Goal: Information Seeking & Learning: Learn about a topic

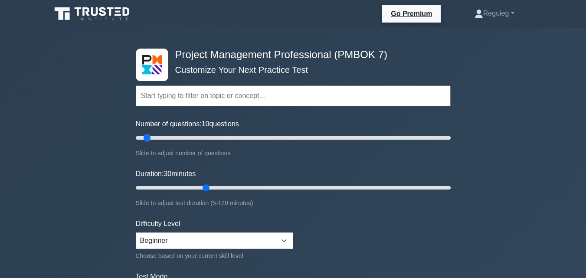
drag, startPoint x: 171, startPoint y: 138, endPoint x: 147, endPoint y: 139, distance: 23.9
type input "10"
click at [147, 139] on input "Number of questions: 10 questions" at bounding box center [293, 138] width 315 height 10
drag, startPoint x: 202, startPoint y: 189, endPoint x: 162, endPoint y: 188, distance: 40.8
type input "15"
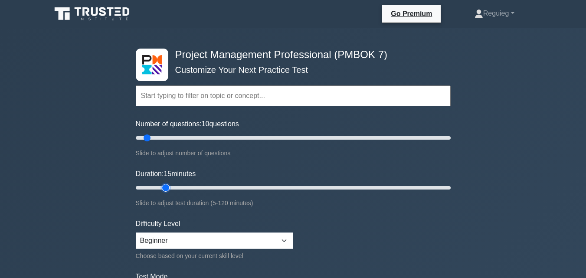
click at [162, 188] on input "Duration: 15 minutes" at bounding box center [293, 188] width 315 height 10
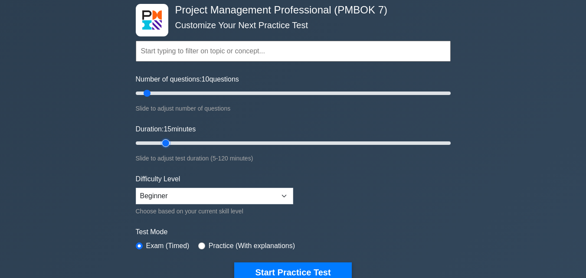
scroll to position [130, 0]
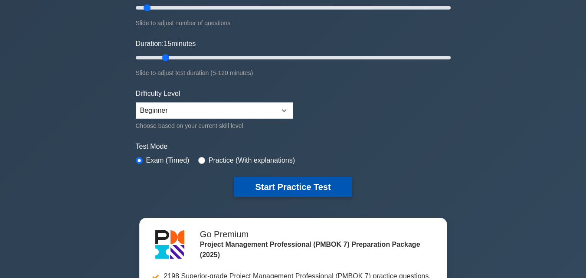
click at [260, 185] on button "Start Practice Test" at bounding box center [292, 187] width 117 height 20
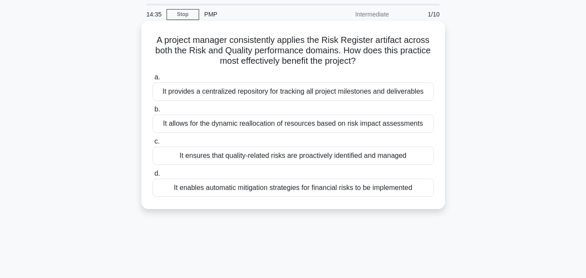
scroll to position [43, 0]
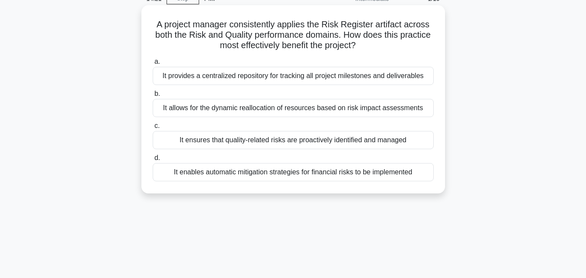
click at [238, 139] on div "It ensures that quality-related risks are proactively identified and managed" at bounding box center [293, 140] width 281 height 18
click at [153, 129] on input "c. It ensures that quality-related risks are proactively identified and managed" at bounding box center [153, 126] width 0 height 6
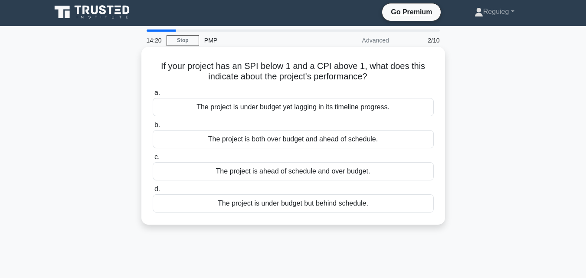
scroll to position [0, 0]
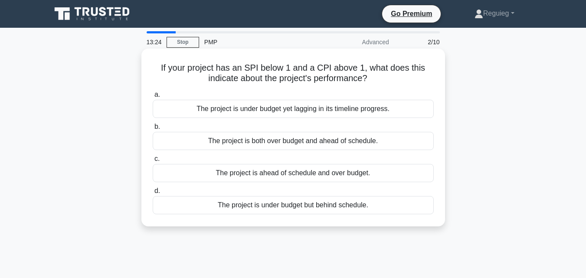
click at [266, 204] on div "The project is under budget but behind schedule." at bounding box center [293, 205] width 281 height 18
click at [153, 194] on input "d. The project is under budget but behind schedule." at bounding box center [153, 191] width 0 height 6
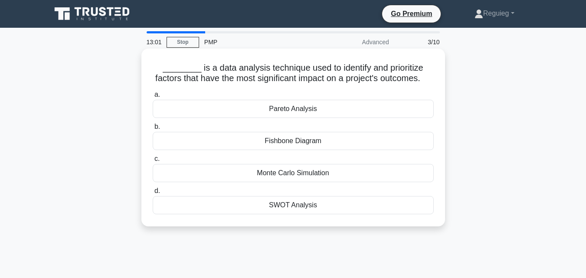
click at [241, 118] on div "Pareto Analysis" at bounding box center [293, 109] width 281 height 18
click at [153, 98] on input "a. Pareto Analysis" at bounding box center [153, 95] width 0 height 6
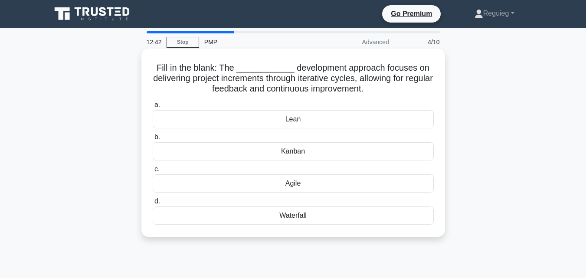
click at [244, 187] on div "Agile" at bounding box center [293, 183] width 281 height 18
click at [153, 172] on input "c. Agile" at bounding box center [153, 169] width 0 height 6
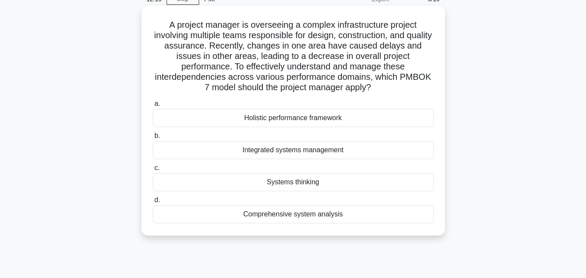
scroll to position [43, 0]
click at [241, 182] on div "Systems thinking" at bounding box center [293, 182] width 281 height 18
click at [153, 170] on input "c. Systems thinking" at bounding box center [153, 168] width 0 height 6
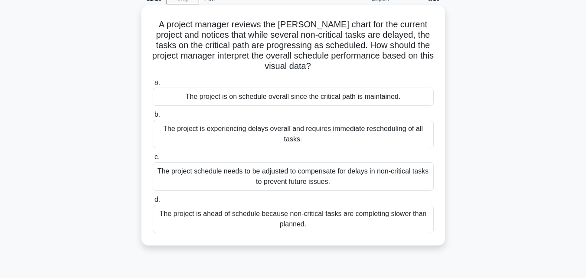
click at [253, 97] on div "The project is on schedule overall since the critical path is maintained." at bounding box center [293, 97] width 281 height 18
click at [153, 85] on input "a. The project is on schedule overall since the critical path is maintained." at bounding box center [153, 83] width 0 height 6
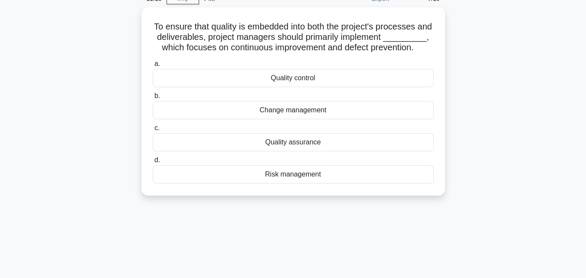
scroll to position [0, 0]
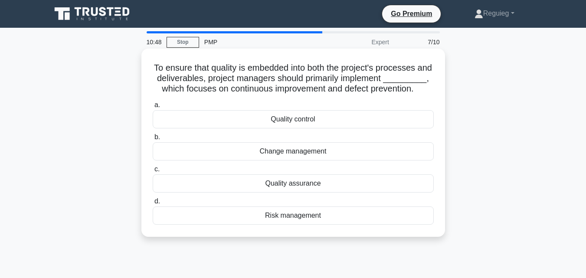
click at [264, 128] on div "Quality control" at bounding box center [293, 119] width 281 height 18
click at [153, 108] on input "a. Quality control" at bounding box center [153, 105] width 0 height 6
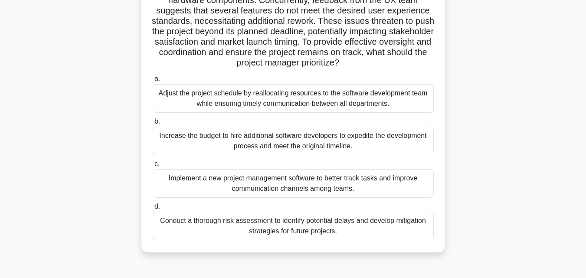
scroll to position [173, 0]
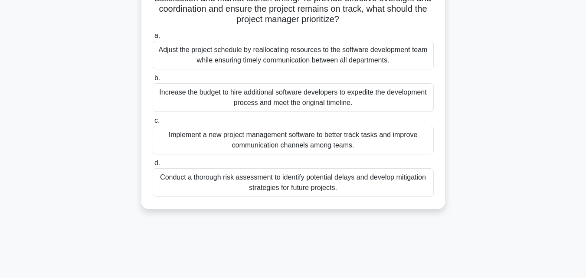
click at [288, 150] on div "Implement a new project management software to better track tasks and improve c…" at bounding box center [293, 140] width 281 height 29
click at [153, 124] on input "c. Implement a new project management software to better track tasks and improv…" at bounding box center [153, 121] width 0 height 6
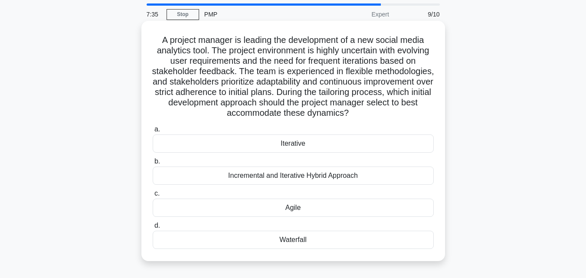
scroll to position [43, 0]
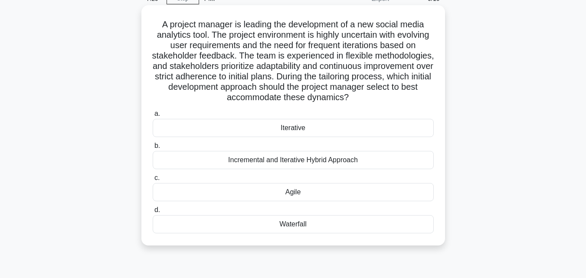
click at [338, 162] on div "Incremental and Iterative Hybrid Approach" at bounding box center [293, 160] width 281 height 18
click at [153, 149] on input "b. Incremental and Iterative Hybrid Approach" at bounding box center [153, 146] width 0 height 6
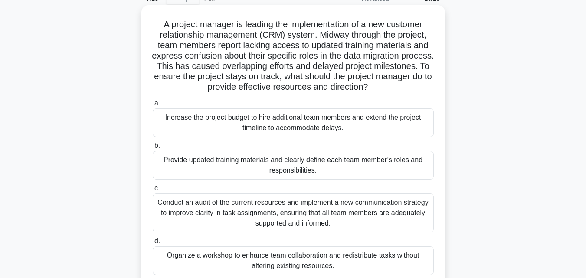
scroll to position [0, 0]
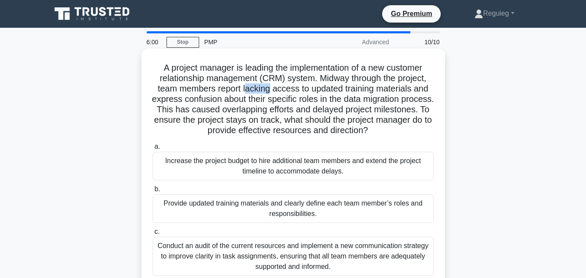
drag, startPoint x: 271, startPoint y: 91, endPoint x: 244, endPoint y: 90, distance: 26.0
click at [244, 90] on h5 "A project manager is leading the implementation of a new customer relationship …" at bounding box center [293, 99] width 283 height 74
drag, startPoint x: 272, startPoint y: 88, endPoint x: 243, endPoint y: 91, distance: 29.2
click at [243, 91] on h5 "A project manager is leading the implementation of a new customer relationship …" at bounding box center [293, 99] width 283 height 74
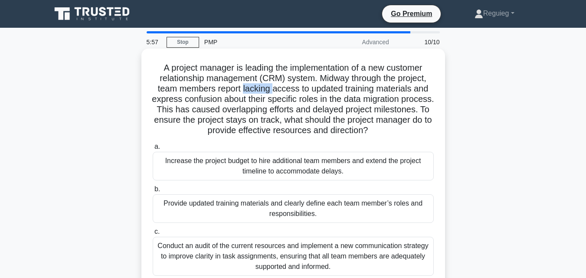
copy h5 "lacking"
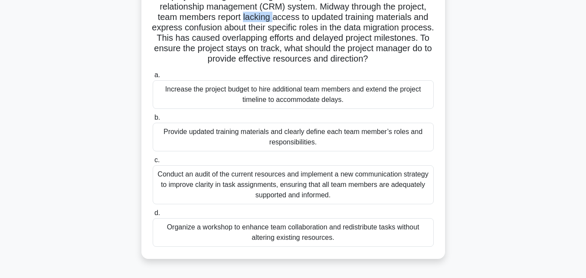
scroll to position [130, 0]
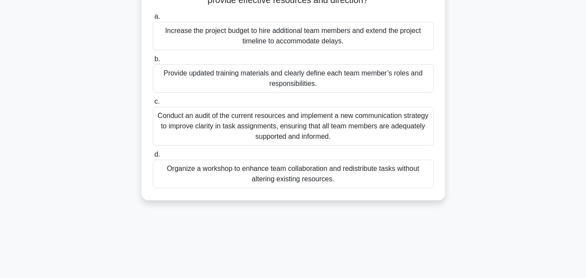
click at [333, 119] on div "Conduct an audit of the current resources and implement a new communication str…" at bounding box center [293, 126] width 281 height 39
click at [153, 104] on input "c. Conduct an audit of the current resources and implement a new communication …" at bounding box center [153, 102] width 0 height 6
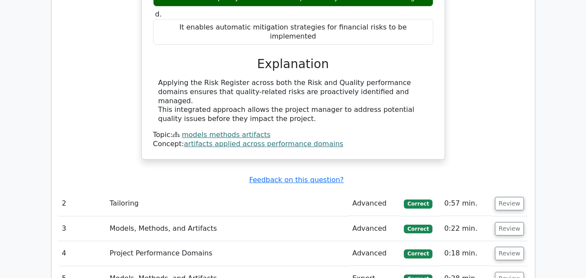
scroll to position [997, 0]
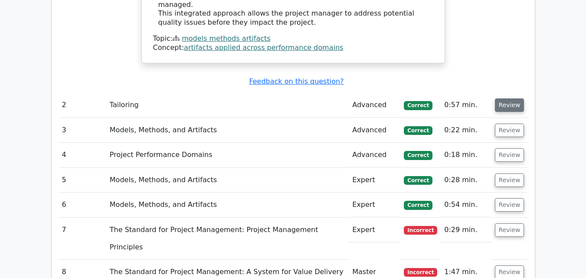
click at [509, 98] on button "Review" at bounding box center [509, 104] width 29 height 13
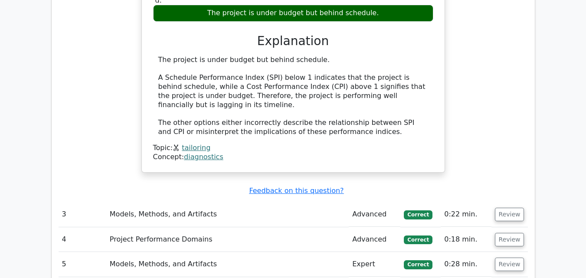
scroll to position [1257, 0]
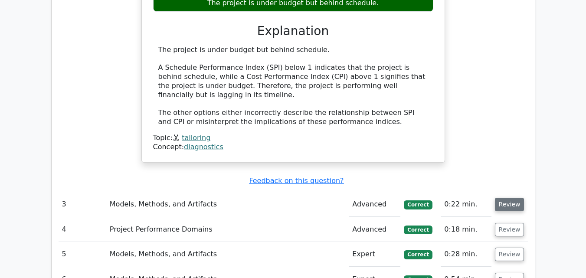
click at [508, 198] on button "Review" at bounding box center [509, 204] width 29 height 13
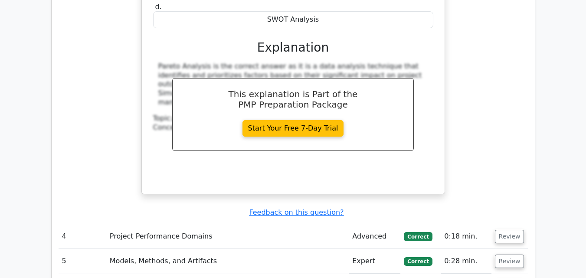
scroll to position [1691, 0]
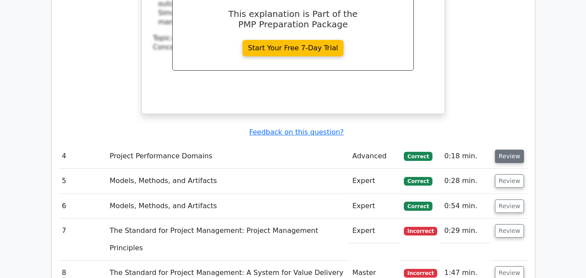
click at [510, 150] on button "Review" at bounding box center [509, 156] width 29 height 13
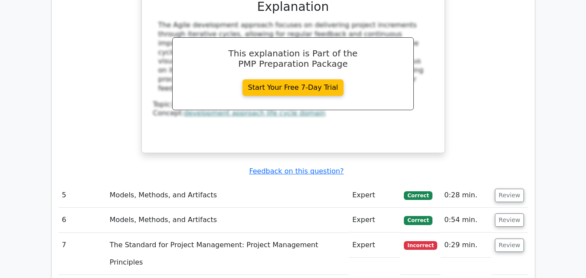
scroll to position [2037, 0]
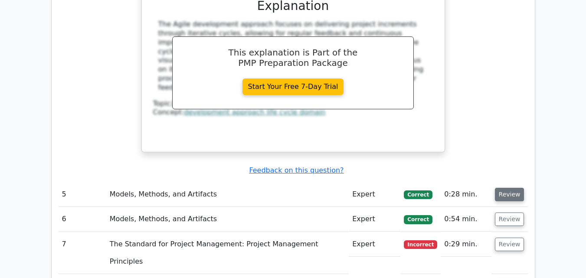
click at [505, 188] on button "Review" at bounding box center [509, 194] width 29 height 13
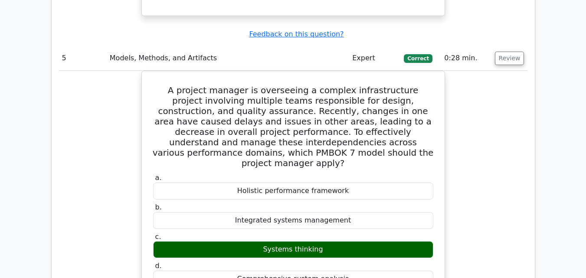
scroll to position [2428, 0]
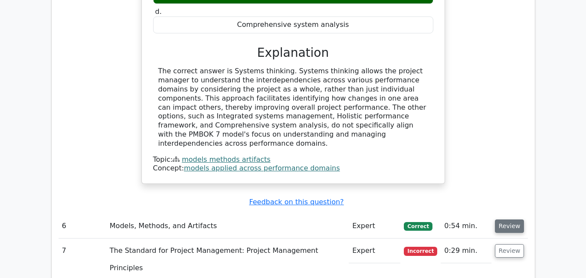
click at [505, 219] on button "Review" at bounding box center [509, 225] width 29 height 13
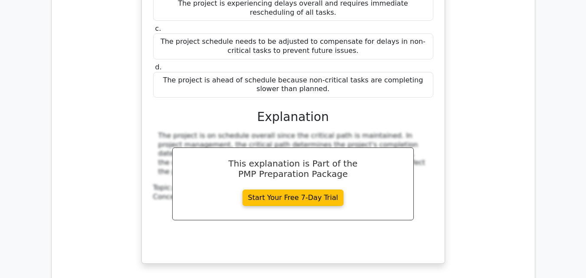
scroll to position [2861, 0]
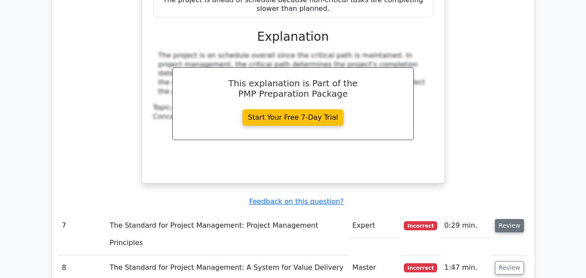
click at [508, 219] on button "Review" at bounding box center [509, 225] width 29 height 13
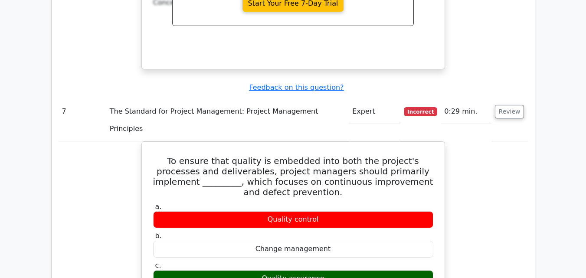
scroll to position [2948, 0]
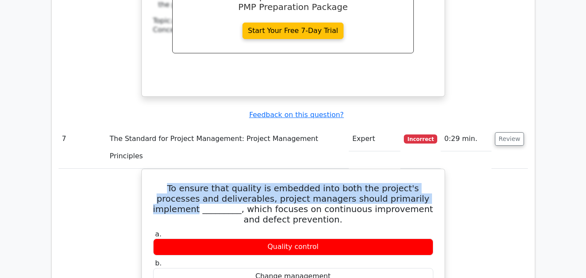
drag, startPoint x: 415, startPoint y: 66, endPoint x: 133, endPoint y: 59, distance: 282.3
copy h5 "To ensure that quality is embedded into both the project's processes and delive…"
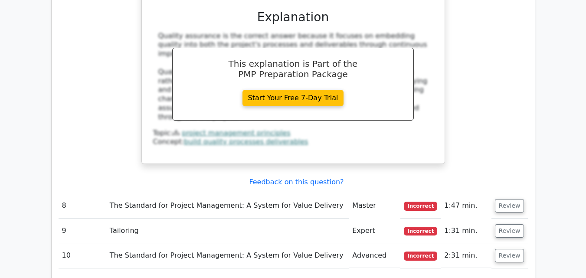
scroll to position [3295, 0]
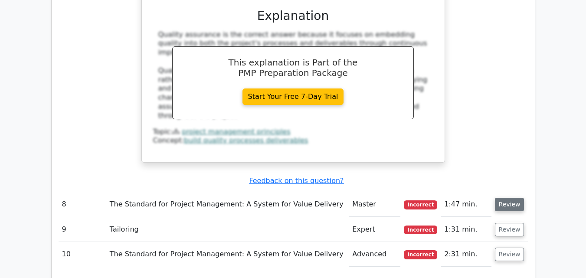
click at [503, 198] on button "Review" at bounding box center [509, 204] width 29 height 13
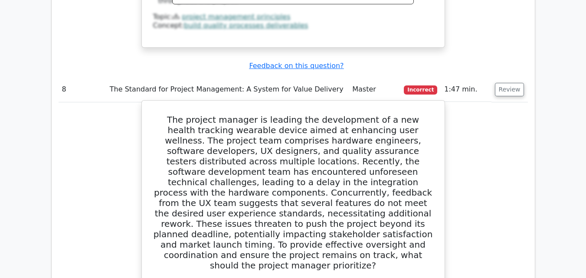
scroll to position [3425, 0]
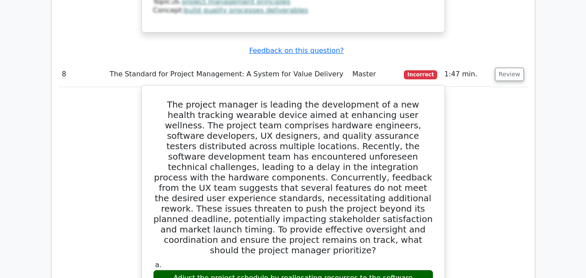
drag, startPoint x: 405, startPoint y: 137, endPoint x: 155, endPoint y: 125, distance: 250.4
copy div "Adjust the project schedule by reallocating resources to the software developme…"
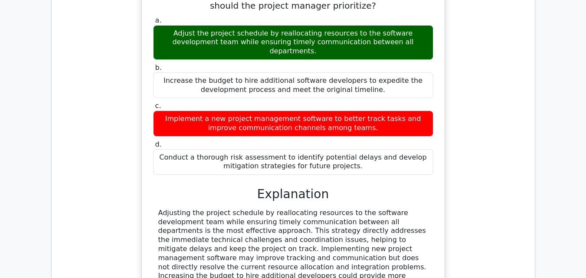
scroll to position [3685, 0]
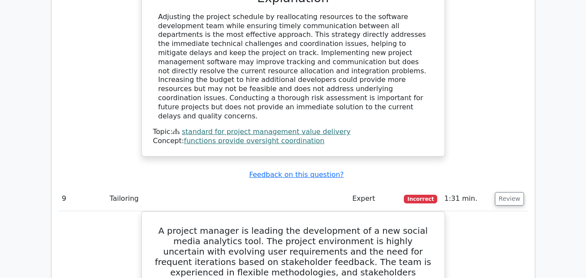
scroll to position [3858, 0]
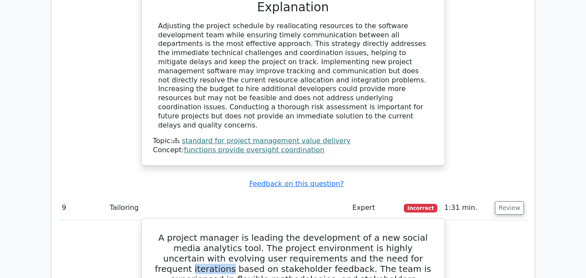
drag, startPoint x: 367, startPoint y: 79, endPoint x: 404, endPoint y: 78, distance: 36.4
click at [404, 232] on h5 "A project manager is leading the development of a new social media analytics to…" at bounding box center [293, 279] width 282 height 94
copy h5 "iterations"
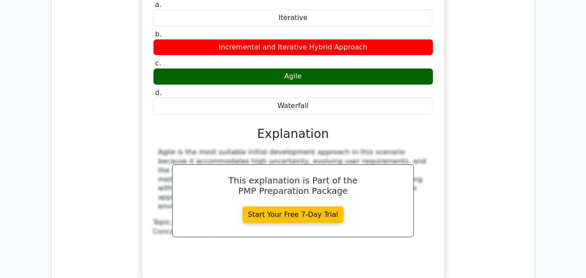
scroll to position [4205, 0]
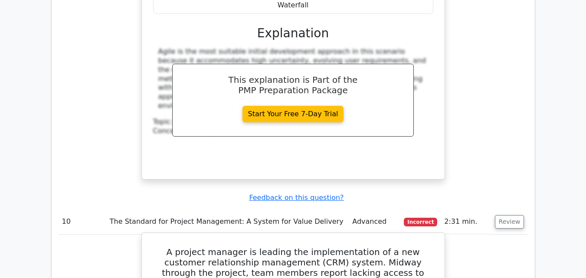
scroll to position [4335, 0]
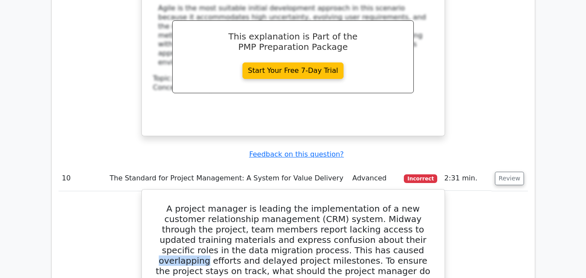
drag, startPoint x: 310, startPoint y: 61, endPoint x: 268, endPoint y: 64, distance: 42.2
click at [266, 203] on h5 "A project manager is leading the implementation of a new customer relationship …" at bounding box center [293, 244] width 282 height 83
copy h5 "overlapping"
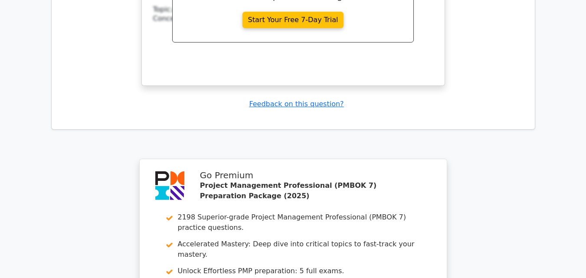
scroll to position [4851, 0]
